Goal: Information Seeking & Learning: Learn about a topic

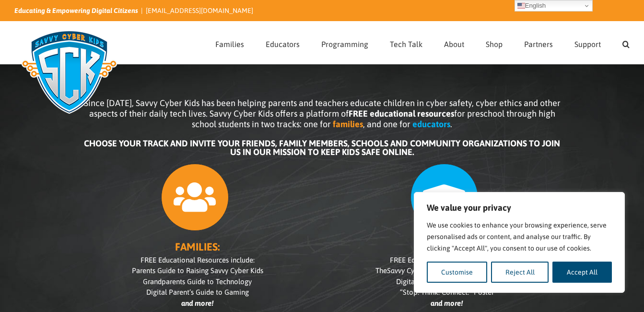
click at [439, 197] on div "We value your privacy We use cookies to enhance your browsing experience, serve…" at bounding box center [519, 242] width 211 height 101
click at [584, 268] on button "Accept All" at bounding box center [581, 271] width 59 height 21
checkbox input "true"
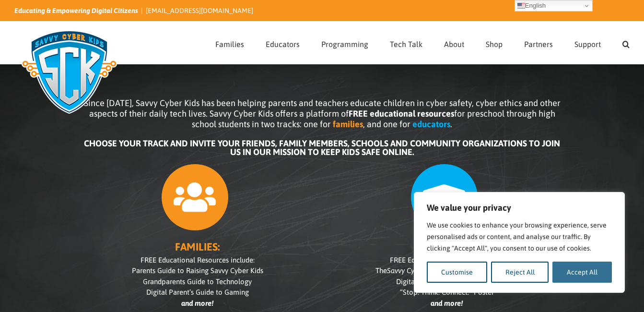
checkbox input "true"
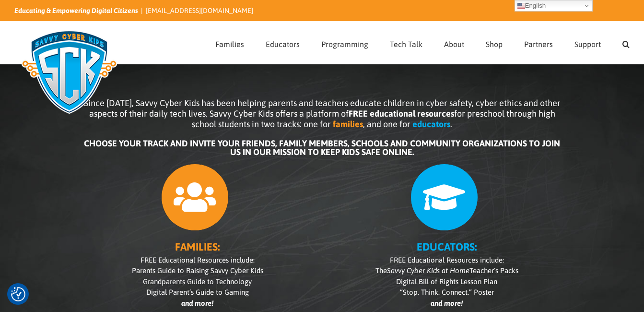
click at [443, 200] on icon at bounding box center [444, 197] width 68 height 68
click at [458, 246] on b "EDUCATORS:" at bounding box center [447, 246] width 60 height 12
